Goal: Transaction & Acquisition: Download file/media

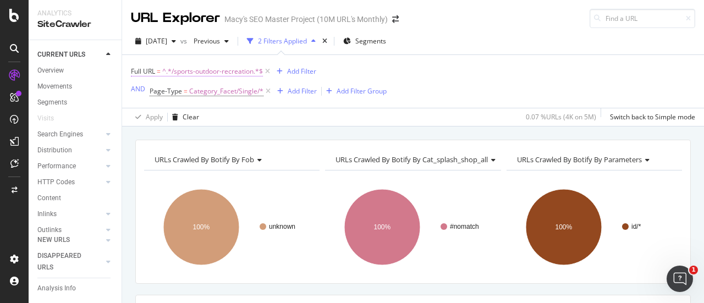
click at [228, 73] on span "^.*/sports-outdoor-recreation.*$" at bounding box center [212, 71] width 101 height 15
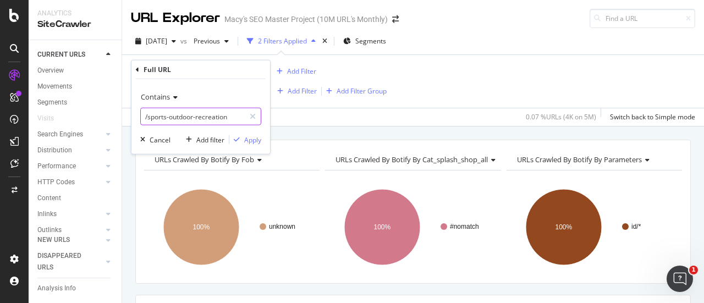
click at [230, 116] on input "/sports-outdoor-recreation" at bounding box center [193, 117] width 104 height 18
type input "/health-wellness"
click at [250, 137] on div "Apply" at bounding box center [252, 139] width 17 height 9
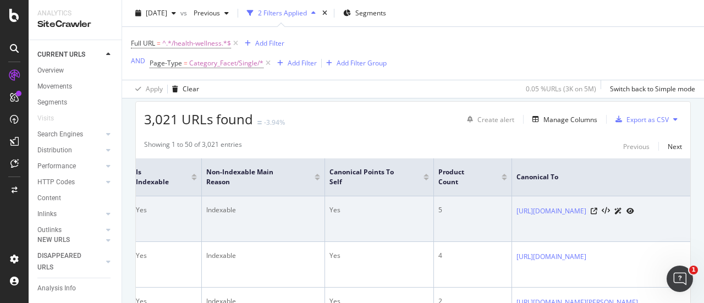
scroll to position [0, 482]
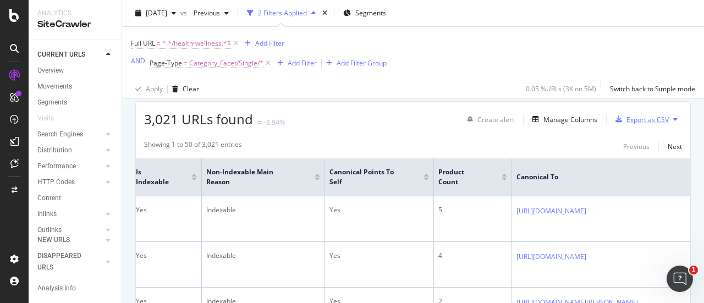
click at [641, 116] on div "Export as CSV" at bounding box center [647, 119] width 42 height 9
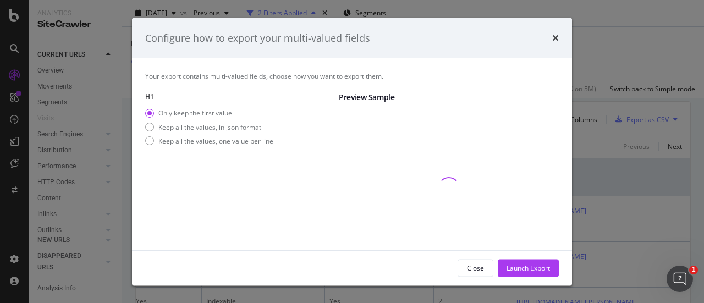
scroll to position [79, 0]
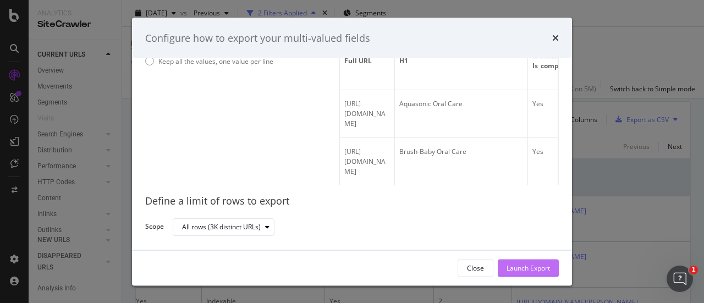
click at [526, 264] on div "Launch Export" at bounding box center [528, 267] width 43 height 9
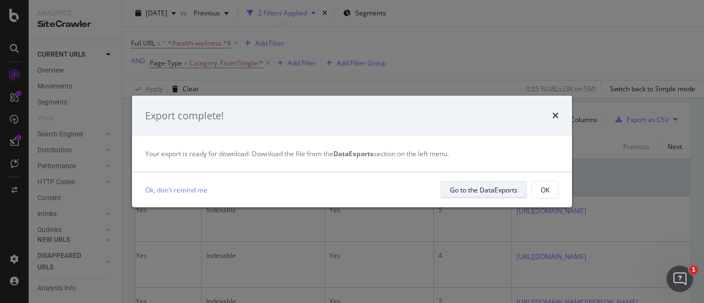
click at [479, 189] on div "Go to the DataExports" at bounding box center [484, 189] width 68 height 9
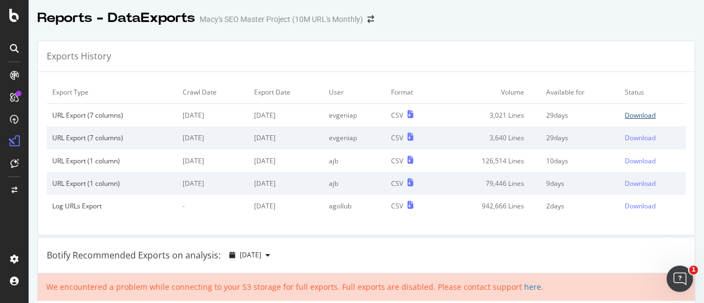
click at [632, 116] on div "Download" at bounding box center [640, 115] width 31 height 9
